Goal: Transaction & Acquisition: Book appointment/travel/reservation

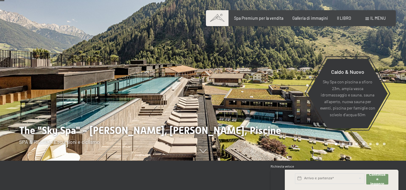
scroll to position [31, 0]
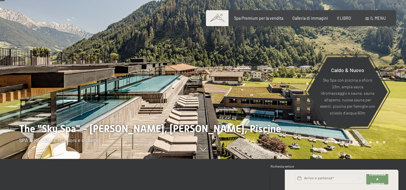
click at [277, 70] on div at bounding box center [304, 64] width 203 height 190
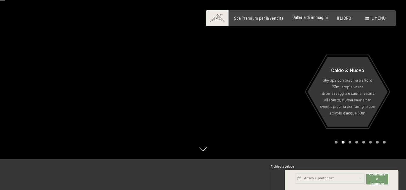
click at [312, 20] on span "Galleria di immagini" at bounding box center [310, 17] width 36 height 5
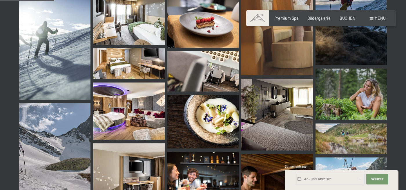
scroll to position [791, 0]
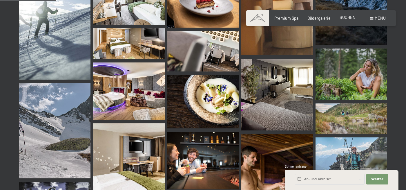
click at [348, 19] on span "BUCHEN" at bounding box center [347, 17] width 16 height 5
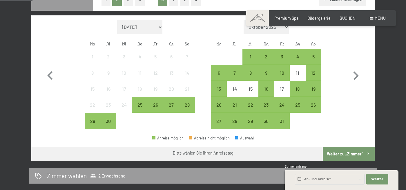
scroll to position [161, 0]
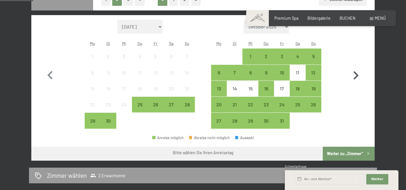
click at [357, 75] on icon "button" at bounding box center [355, 75] width 5 height 8
select select "2025-10-01"
select select "2025-11-01"
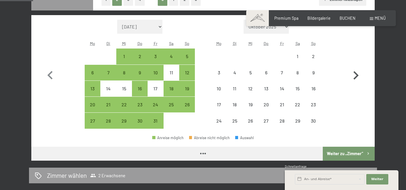
select select "2025-10-01"
select select "2025-11-01"
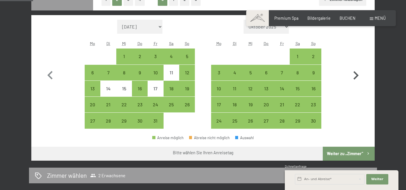
click at [357, 74] on icon "button" at bounding box center [355, 75] width 5 height 8
select select "2025-11-01"
select select "2025-12-01"
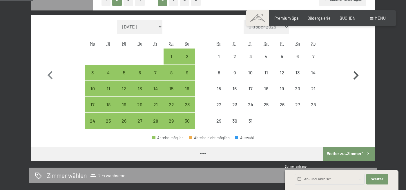
select select "2025-11-01"
select select "2025-12-01"
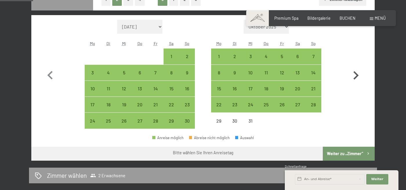
click at [357, 74] on icon "button" at bounding box center [355, 75] width 5 height 8
select select "2025-12-01"
select select "2026-01-01"
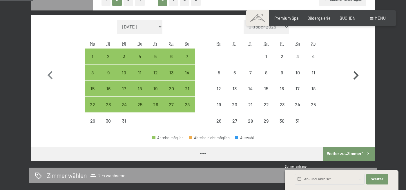
select select "2025-12-01"
select select "2026-01-01"
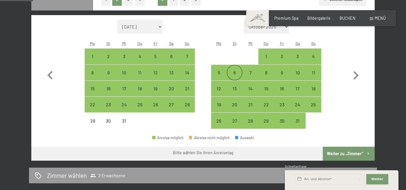
scroll to position [154, 0]
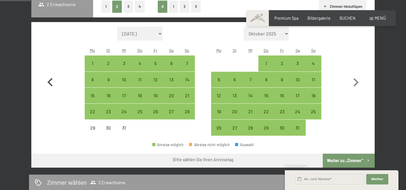
click at [48, 83] on icon "button" at bounding box center [50, 82] width 17 height 17
select select "2025-11-01"
select select "2025-12-01"
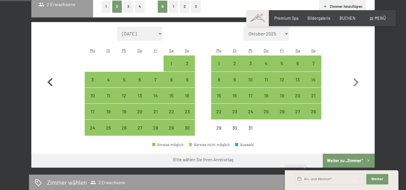
click at [48, 83] on icon "button" at bounding box center [50, 82] width 17 height 17
select select "2025-10-01"
select select "2025-11-01"
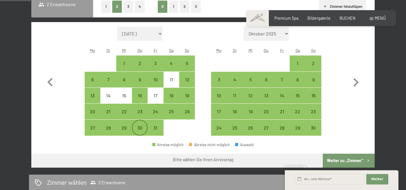
click at [141, 130] on div "30" at bounding box center [139, 132] width 14 height 14
select select "2025-10-01"
select select "2025-11-01"
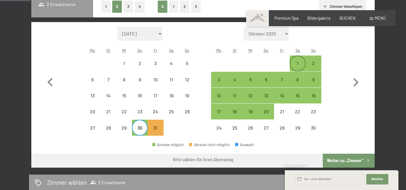
click at [299, 62] on div "1" at bounding box center [297, 68] width 14 height 14
select select "2025-10-01"
select select "2025-11-01"
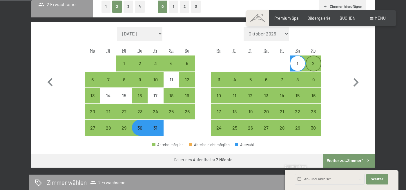
click at [314, 62] on div "2" at bounding box center [313, 68] width 14 height 14
select select "2025-10-01"
select select "2025-11-01"
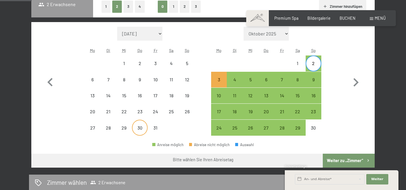
click at [140, 127] on div "30" at bounding box center [139, 132] width 14 height 14
select select "2025-10-01"
select select "2025-11-01"
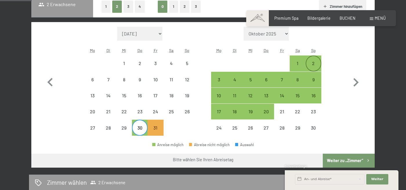
click at [313, 61] on div "2" at bounding box center [313, 63] width 14 height 14
select select "2025-10-01"
select select "2025-11-01"
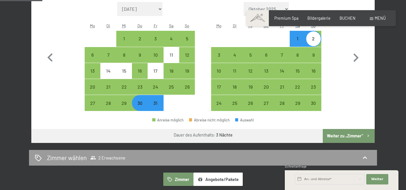
scroll to position [180, 0]
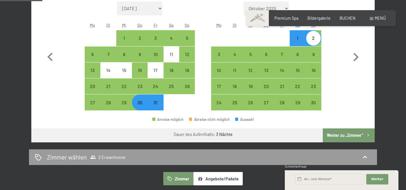
click at [341, 135] on button "Weiter zu „Zimmer“" at bounding box center [349, 135] width 52 height 14
select select "2025-10-01"
select select "2025-11-01"
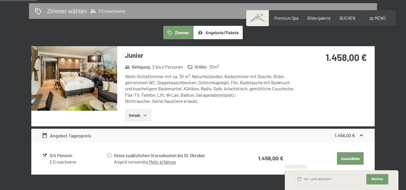
scroll to position [143, 0]
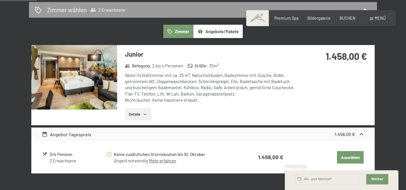
click at [145, 114] on label "Einwilligung Marketing*" at bounding box center [169, 111] width 51 height 6
click at [144, 114] on input "Einwilligung Marketing*" at bounding box center [141, 111] width 6 height 6
checkbox input "false"
click at [138, 114] on button "Details" at bounding box center [138, 114] width 26 height 13
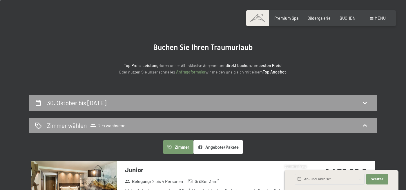
scroll to position [0, 0]
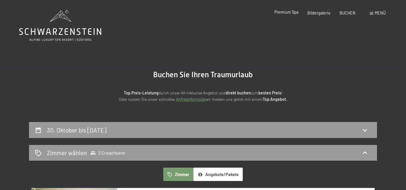
click at [293, 16] on div "Premium Spa Bildergalerie BUCHEN" at bounding box center [310, 13] width 108 height 6
click at [291, 14] on span "Premium Spa" at bounding box center [286, 12] width 24 height 5
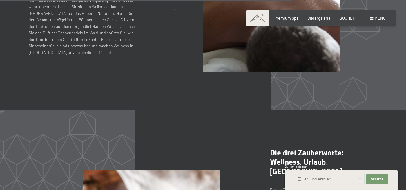
scroll to position [2184, 0]
